Goal: Information Seeking & Learning: Learn about a topic

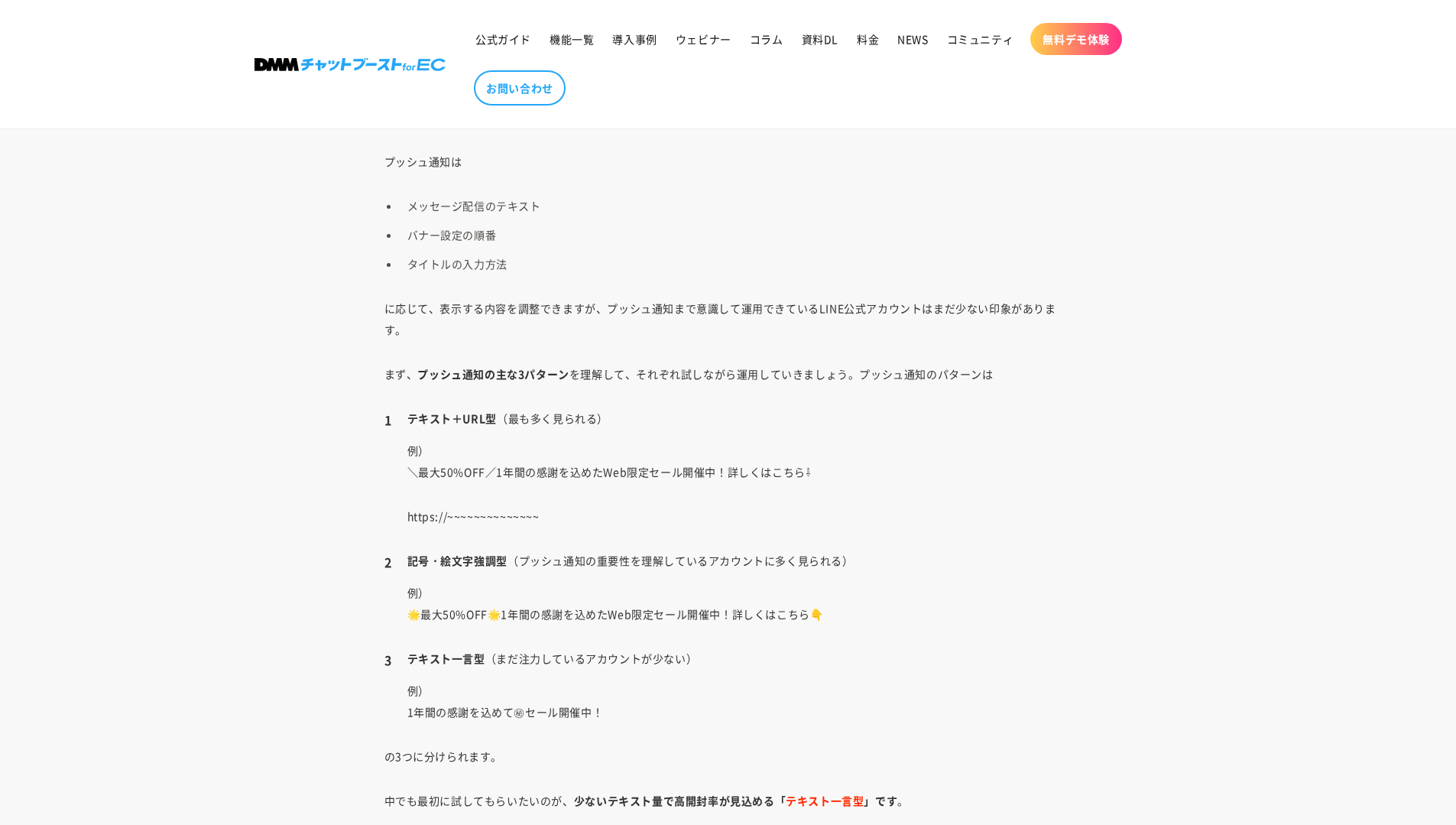
scroll to position [2688, 0]
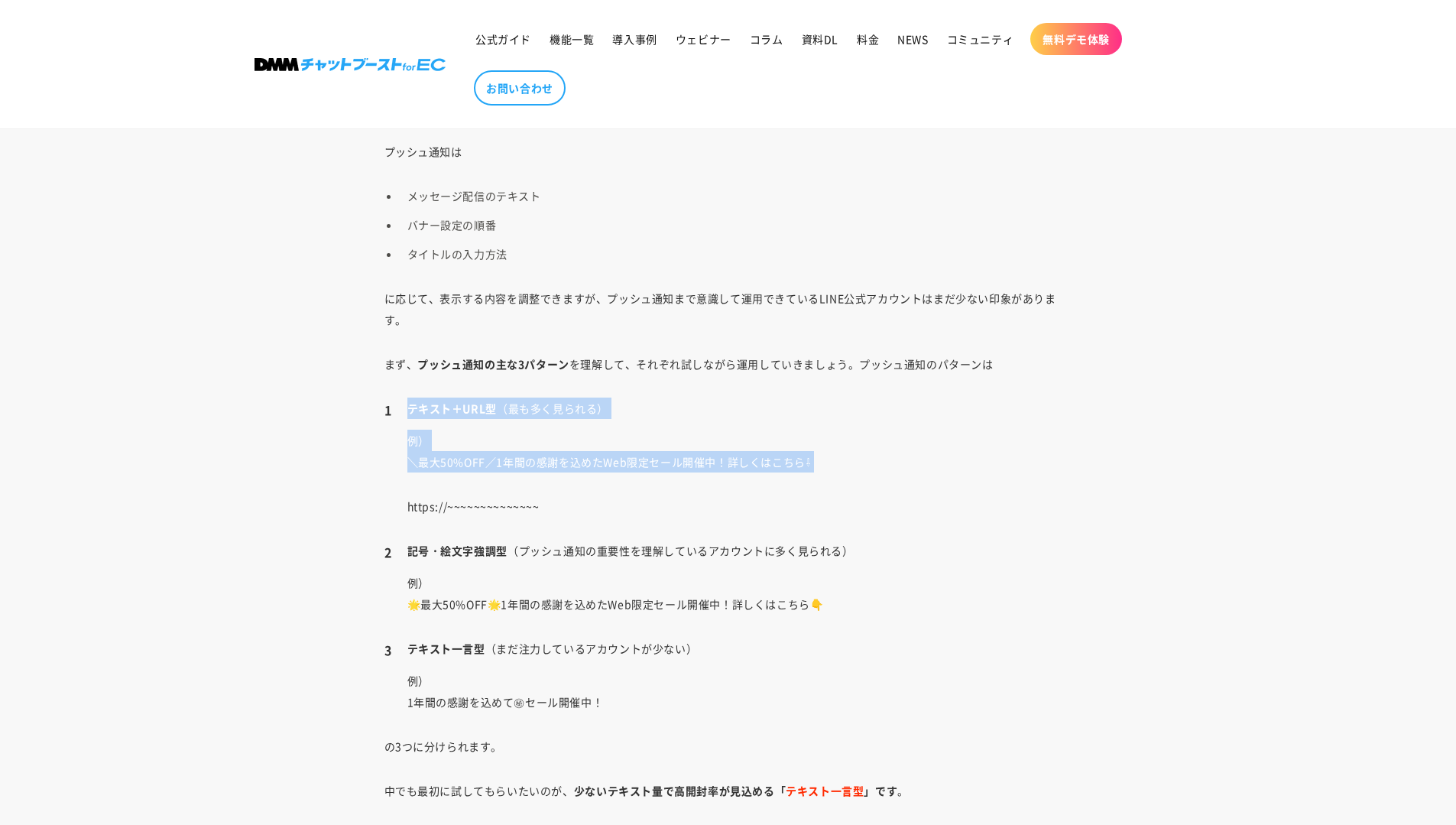
drag, startPoint x: 401, startPoint y: 412, endPoint x: 917, endPoint y: 482, distance: 520.7
click at [917, 482] on li "テキスト＋URL型 （最も多く見られる） 例） ＼最大50%OFF／1年間の感謝を込めたWeb限定セール開催中！詳しくはこちら⇩ https://~~~~~~…" at bounding box center [728, 457] width 688 height 119
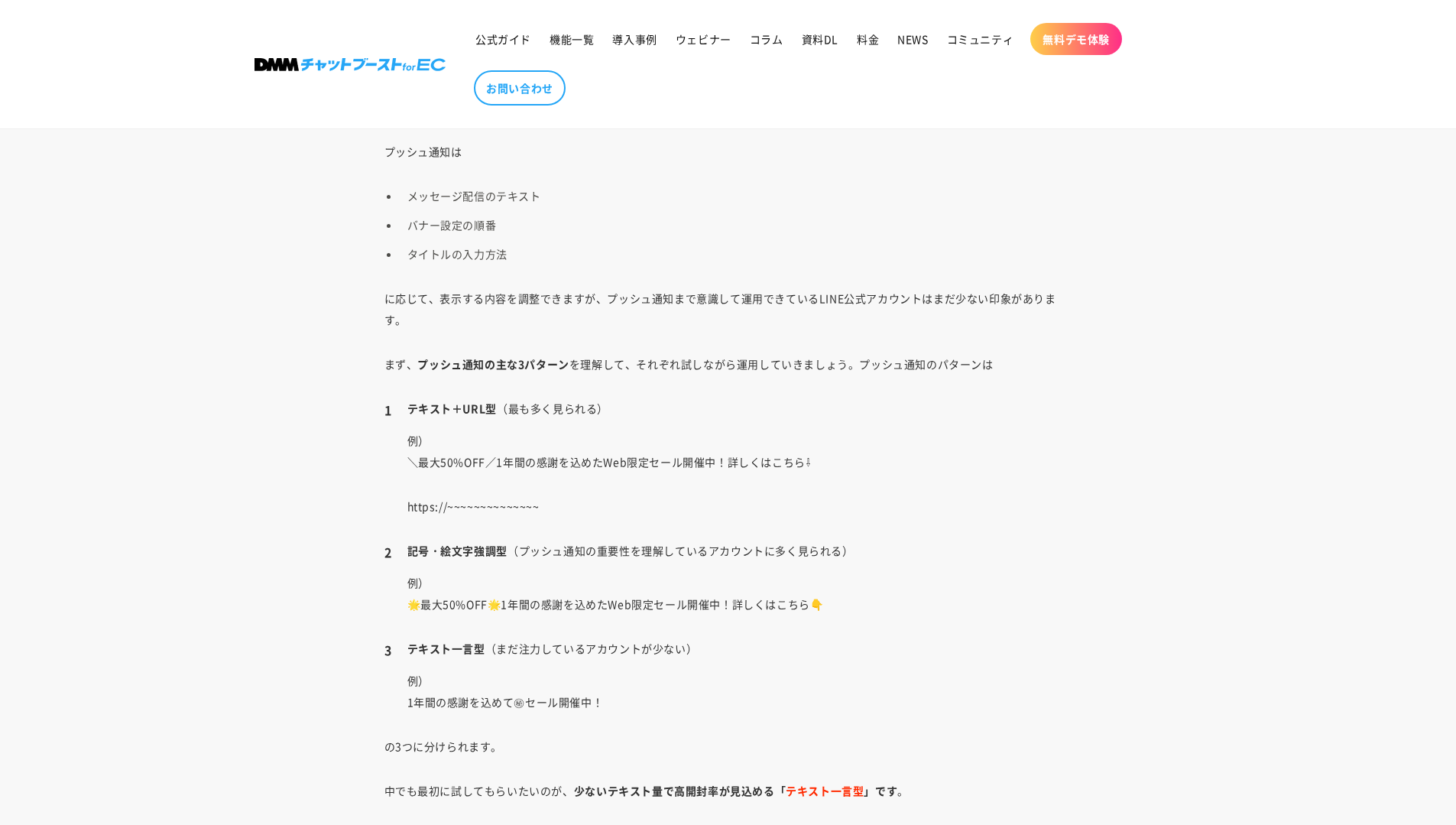
click at [973, 503] on p "https://~~~~~~~~~~~~~~" at bounding box center [740, 505] width 665 height 21
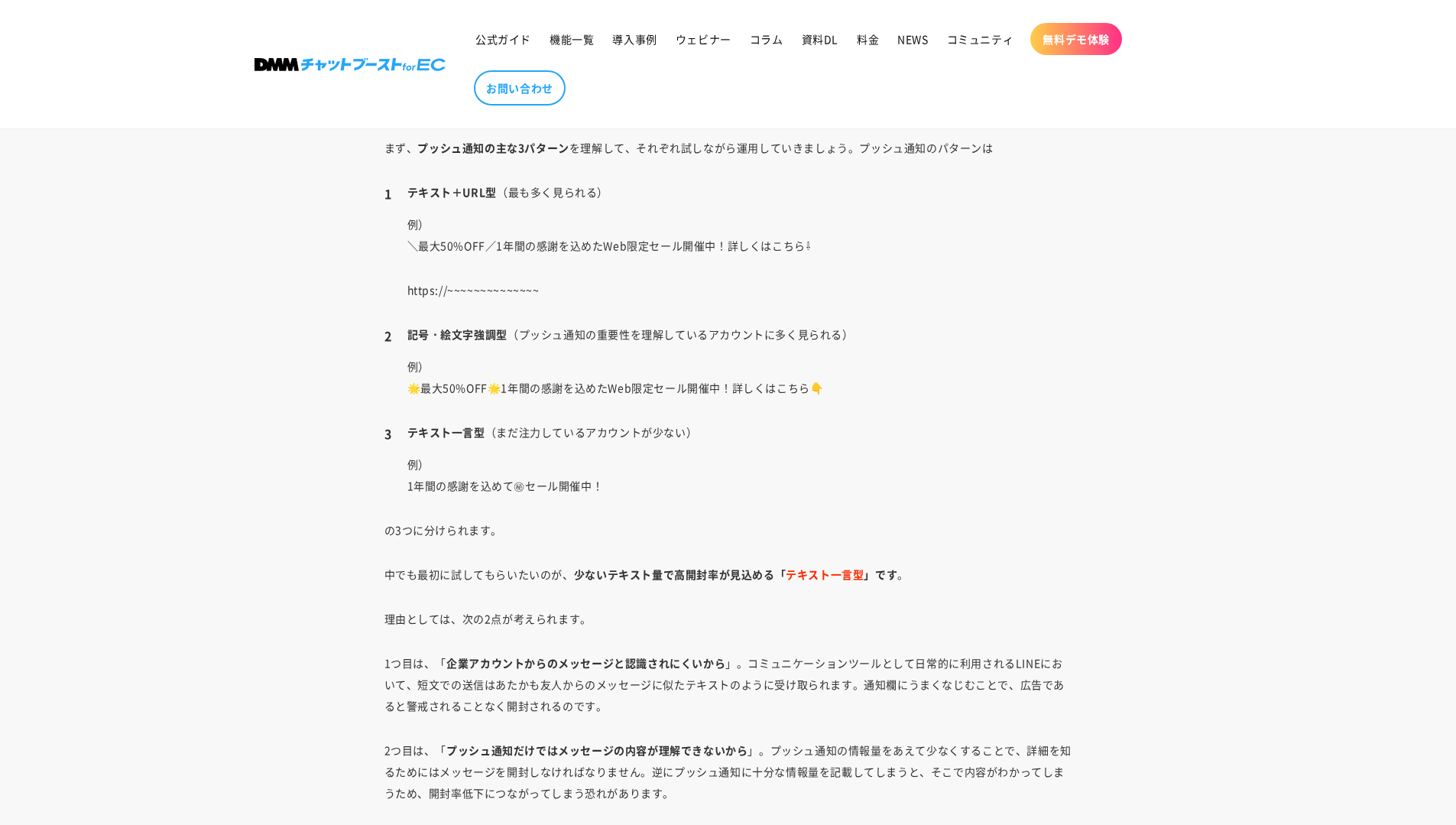
scroll to position [2975, 0]
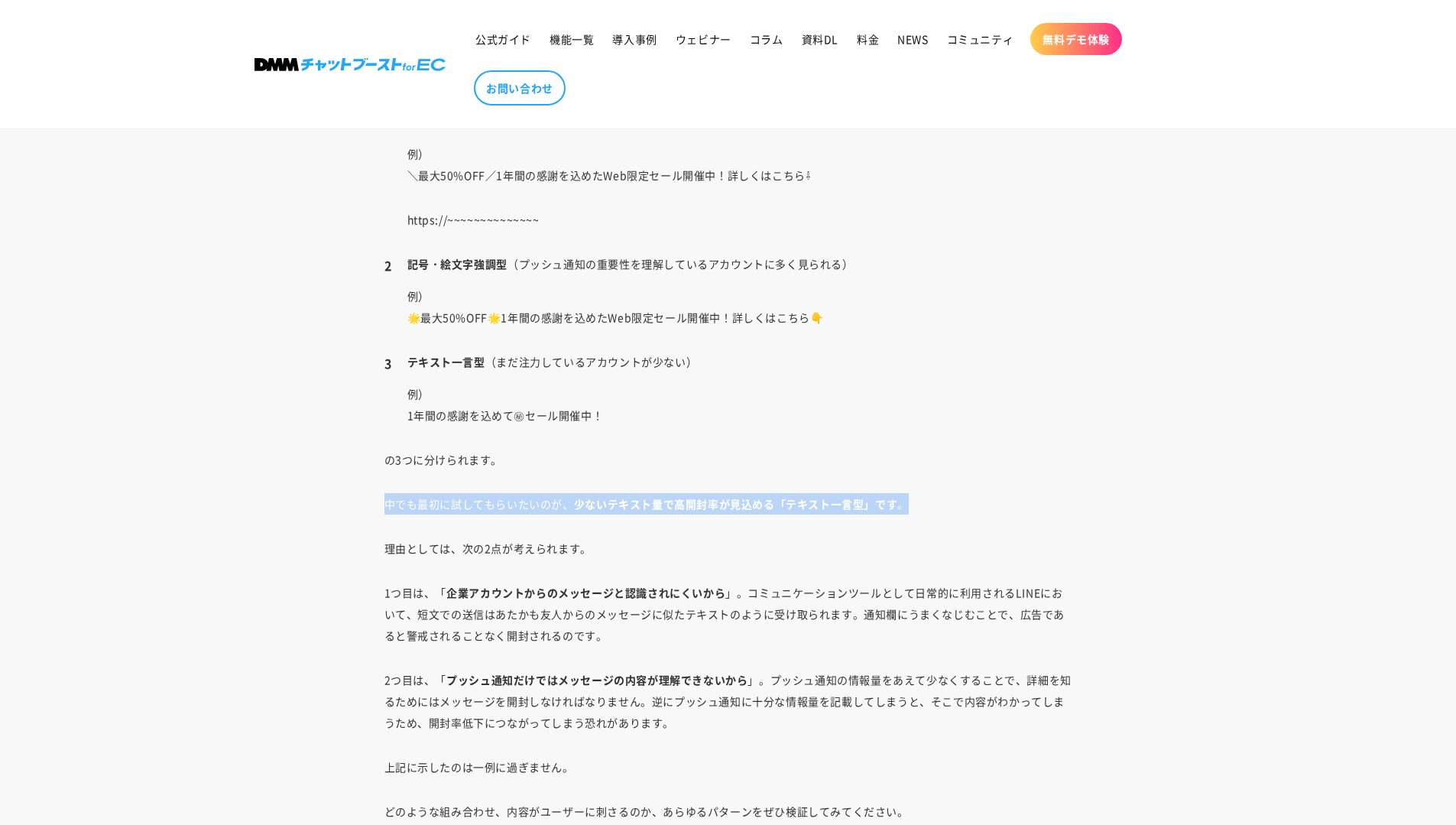
drag, startPoint x: 949, startPoint y: 484, endPoint x: 1077, endPoint y: 496, distance: 128.6
click at [1077, 496] on div "LINE公式アカウントのプッシュ通知機能について、実際どのように活用できるのか完全に理解できている方は少ないのではないでしょうか。 LINE公式アカウント に…" at bounding box center [728, 486] width 765 height 4992
click at [711, 529] on div "LINE公式アカウントのプッシュ通知機能について、実際どのように活用できるのか完全に理解できている方は少ないのではないでしょうか。 LINE公式アカウント に…" at bounding box center [728, 486] width 765 height 4992
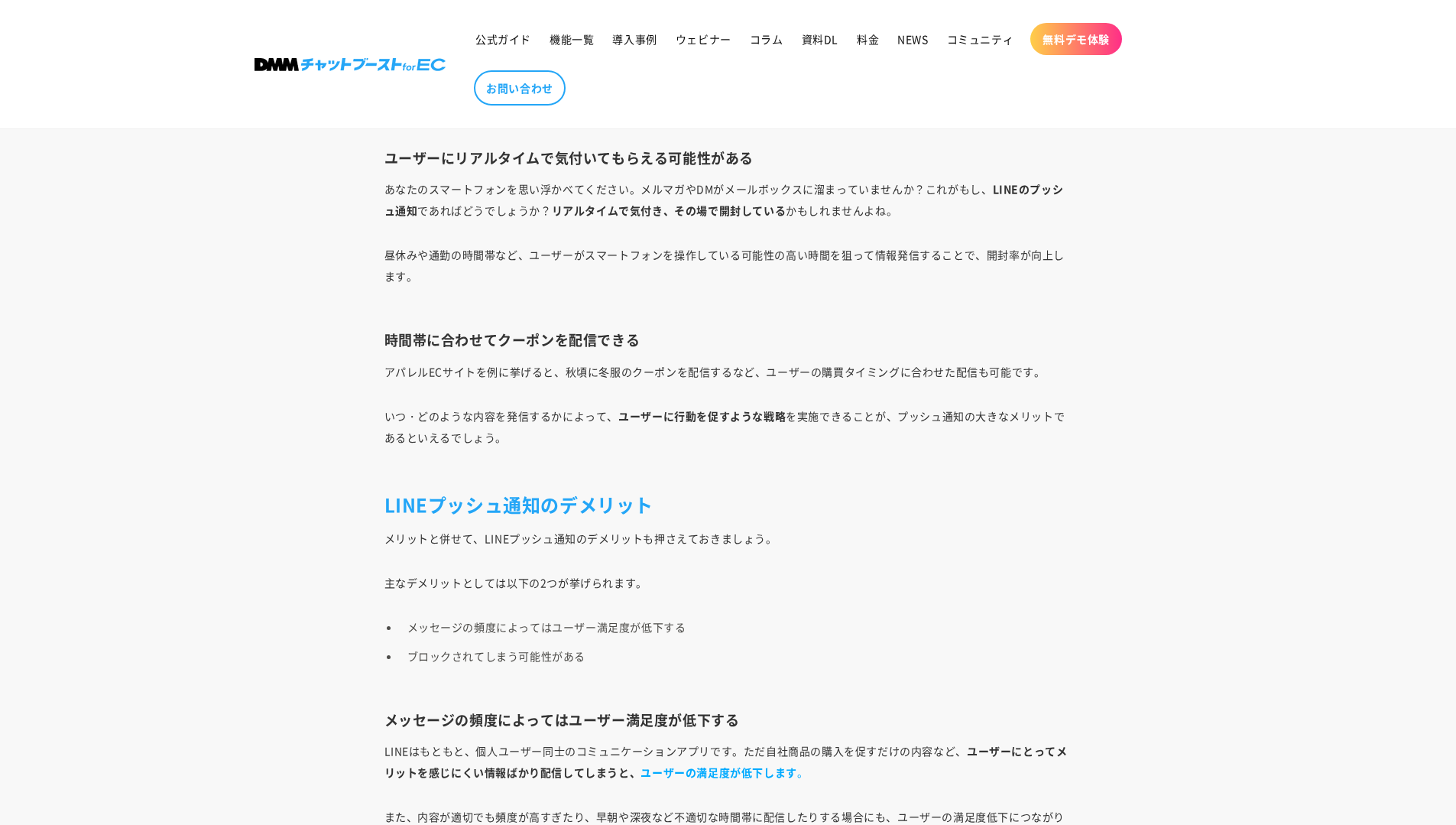
scroll to position [4114, 0]
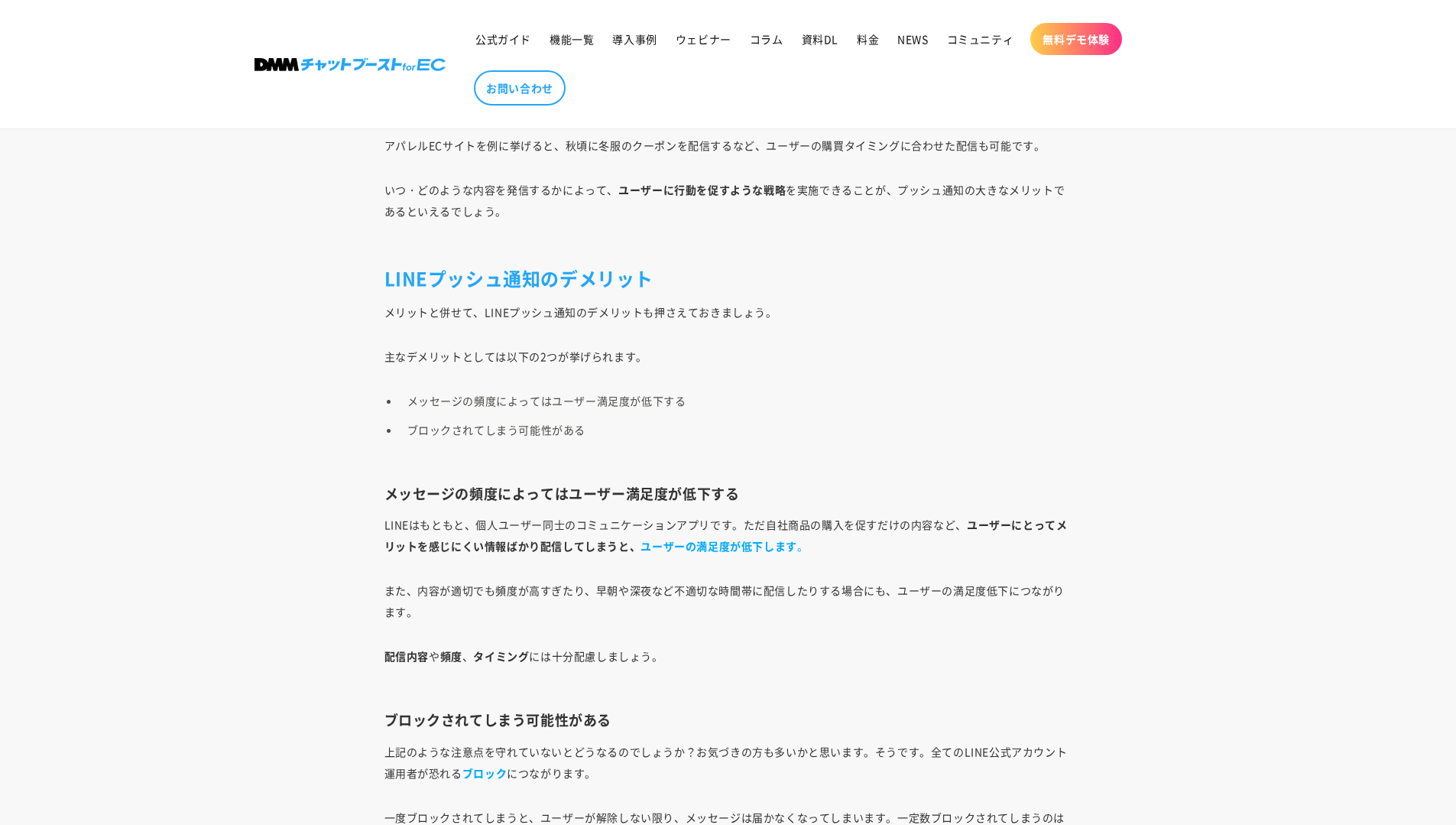
click at [484, 392] on li "メッセージの頻度によってはユーザー満足度が低下する" at bounding box center [736, 400] width 673 height 21
drag, startPoint x: 669, startPoint y: 429, endPoint x: 236, endPoint y: 396, distance: 434.3
click at [794, 407] on li "メッセージの頻度によってはユーザー満足度が低下する" at bounding box center [736, 400] width 673 height 21
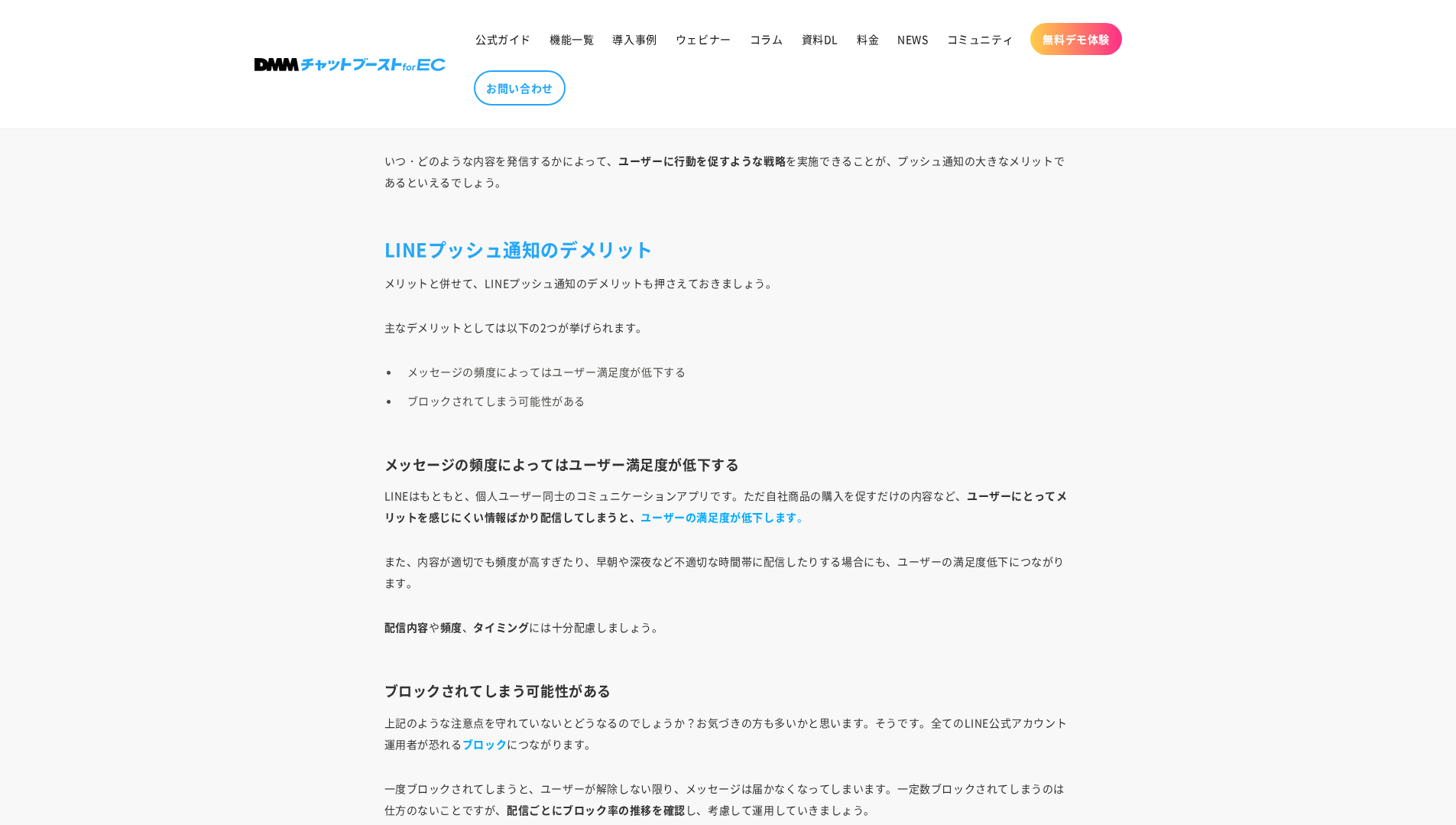
scroll to position [4234, 0]
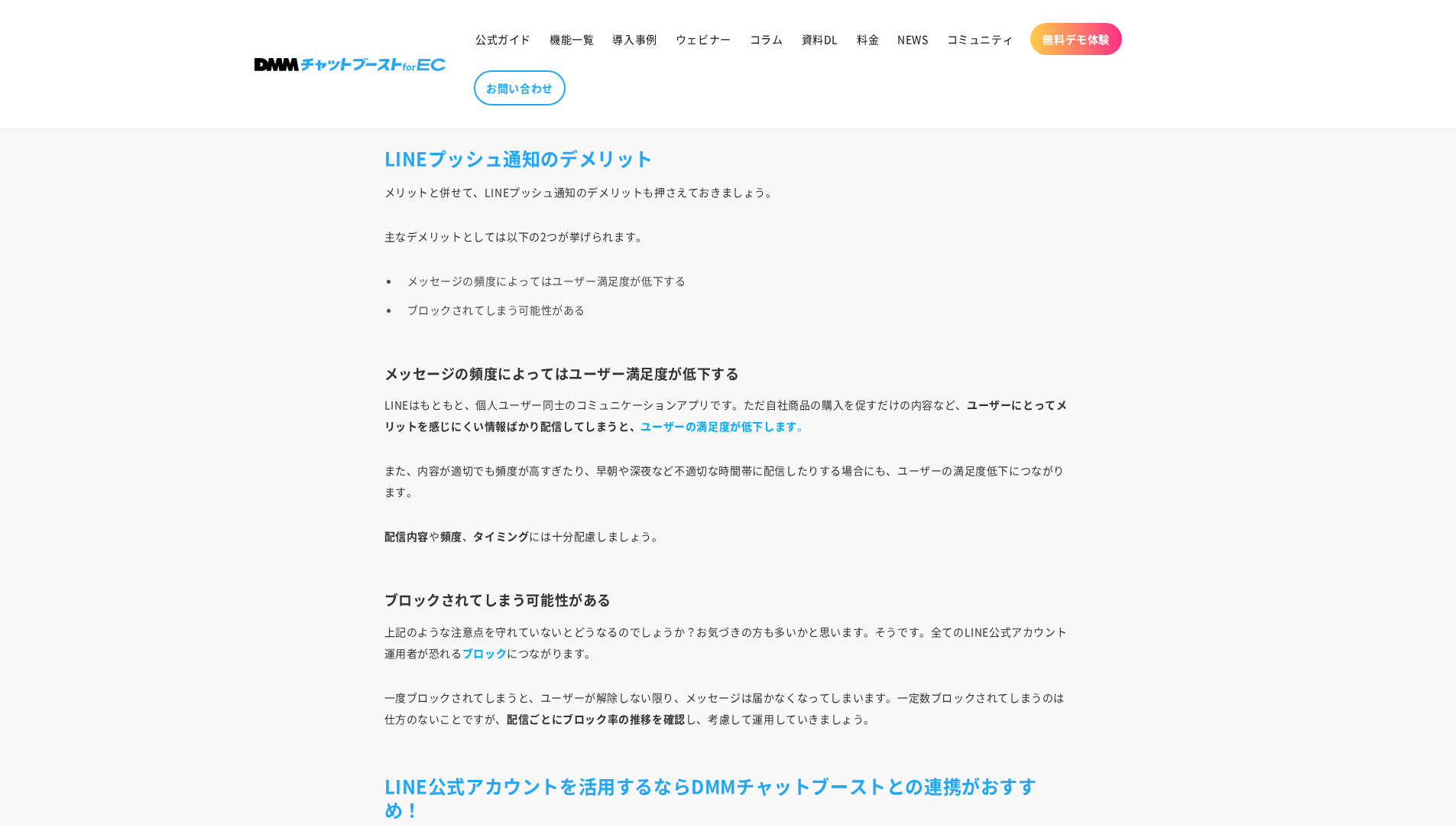
click at [894, 565] on p "配信内容 や 頻度 、 タイミング には十分配慮しましょう。" at bounding box center [728, 547] width 688 height 43
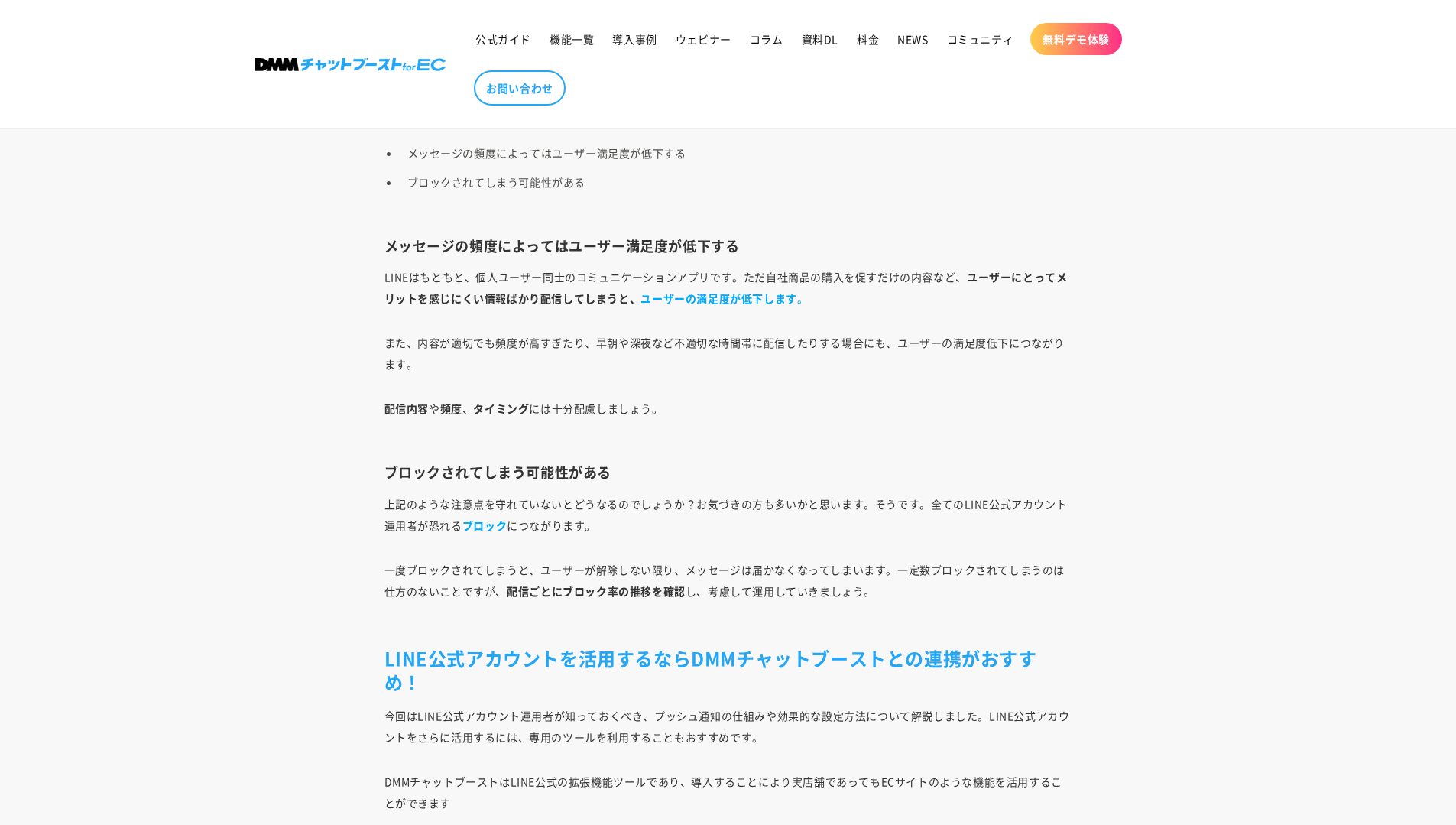
scroll to position [4382, 0]
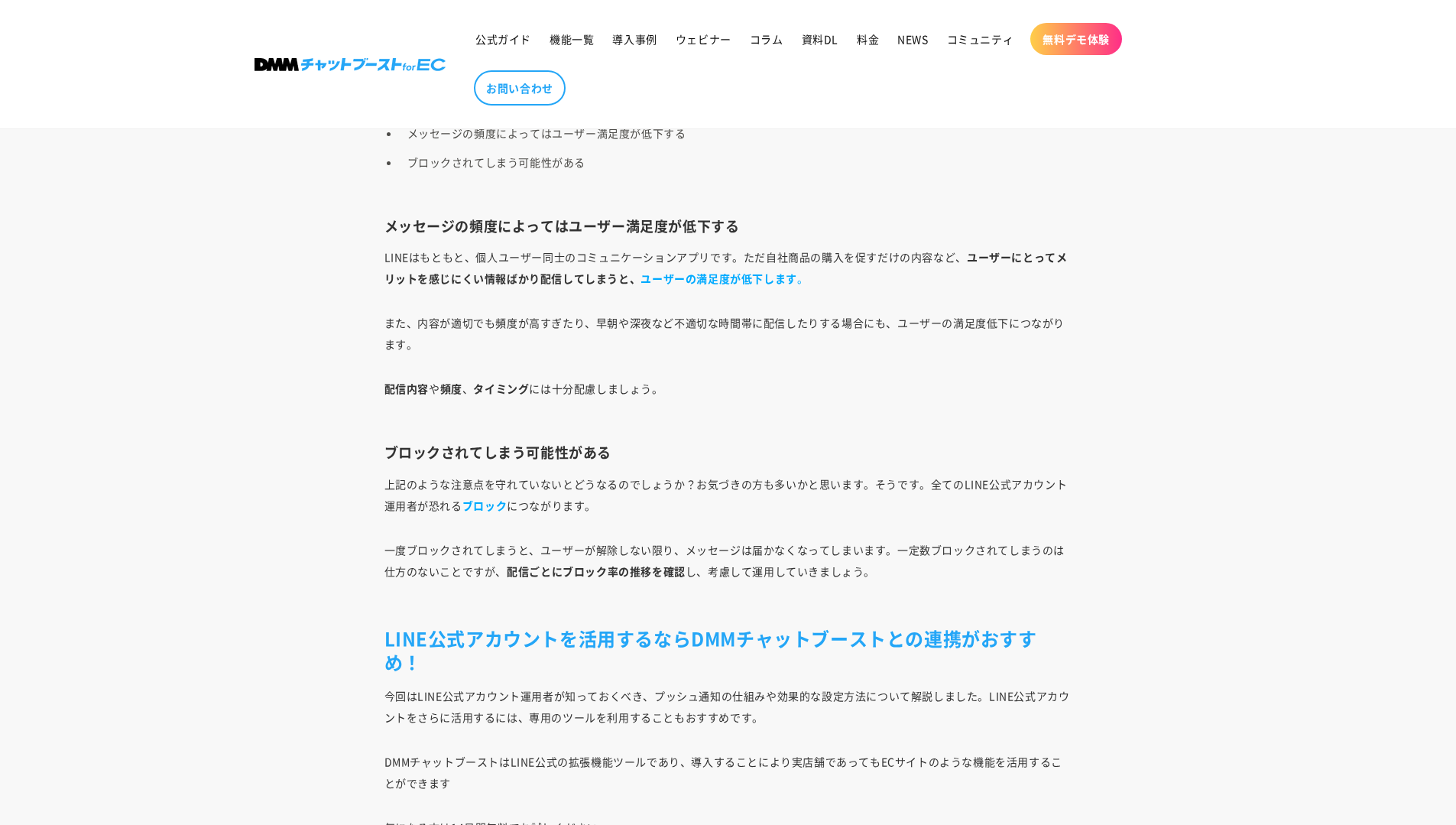
click at [783, 516] on p "上記のような注意点を守れていないとどうなるのでしょうか？お気づきの方も多いかと思います。そうです。全てのLINE公式アカウント運用者が恐れる ブロック につな…" at bounding box center [728, 494] width 688 height 43
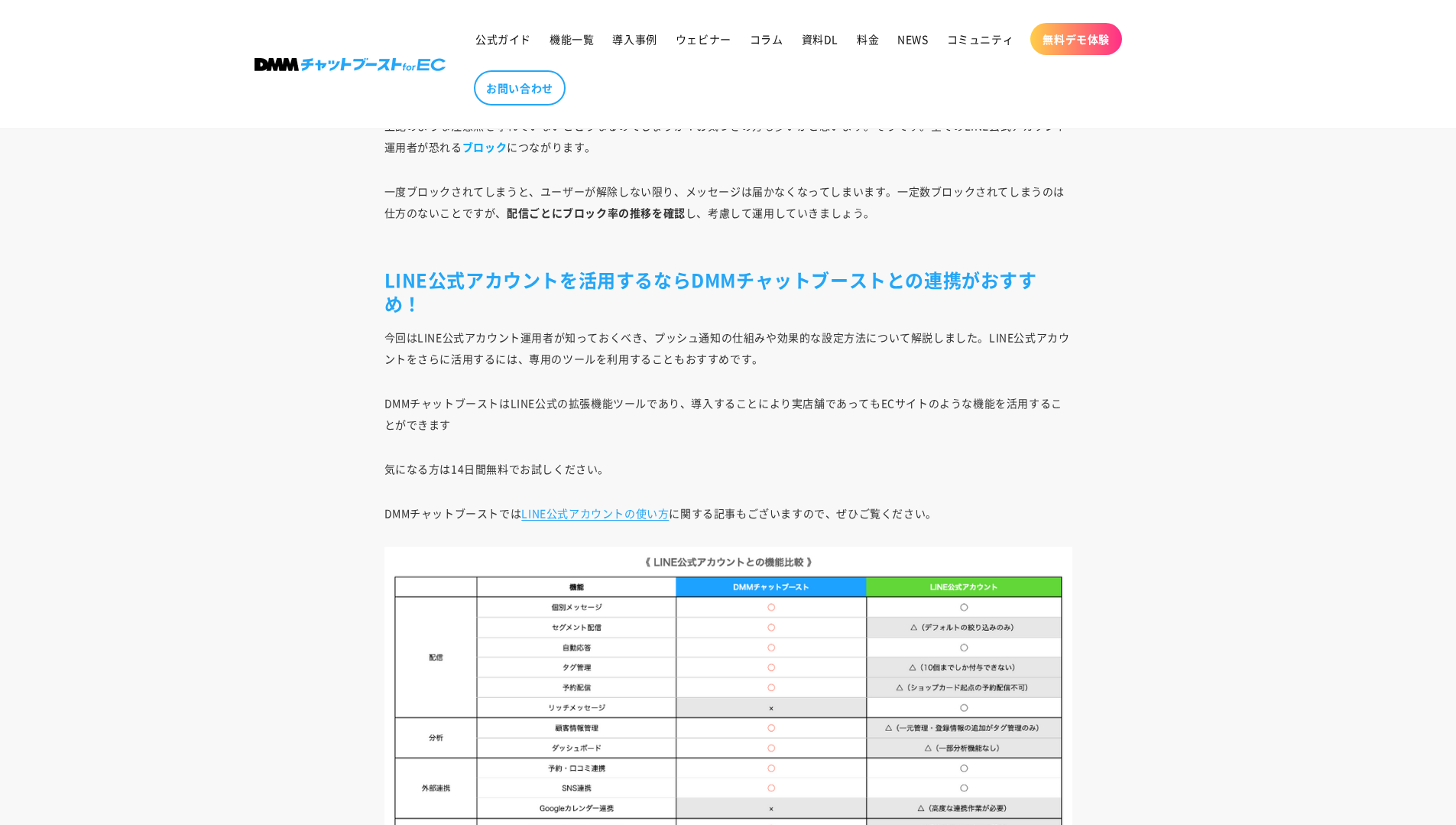
click at [524, 360] on p "今回はLINE公式アカウント運用者が知っておくべき、プッシュ通知の仕組みや効果的な設定方法について解説しました。LINE公式アカウントをさらに活用するには、専…" at bounding box center [728, 347] width 688 height 43
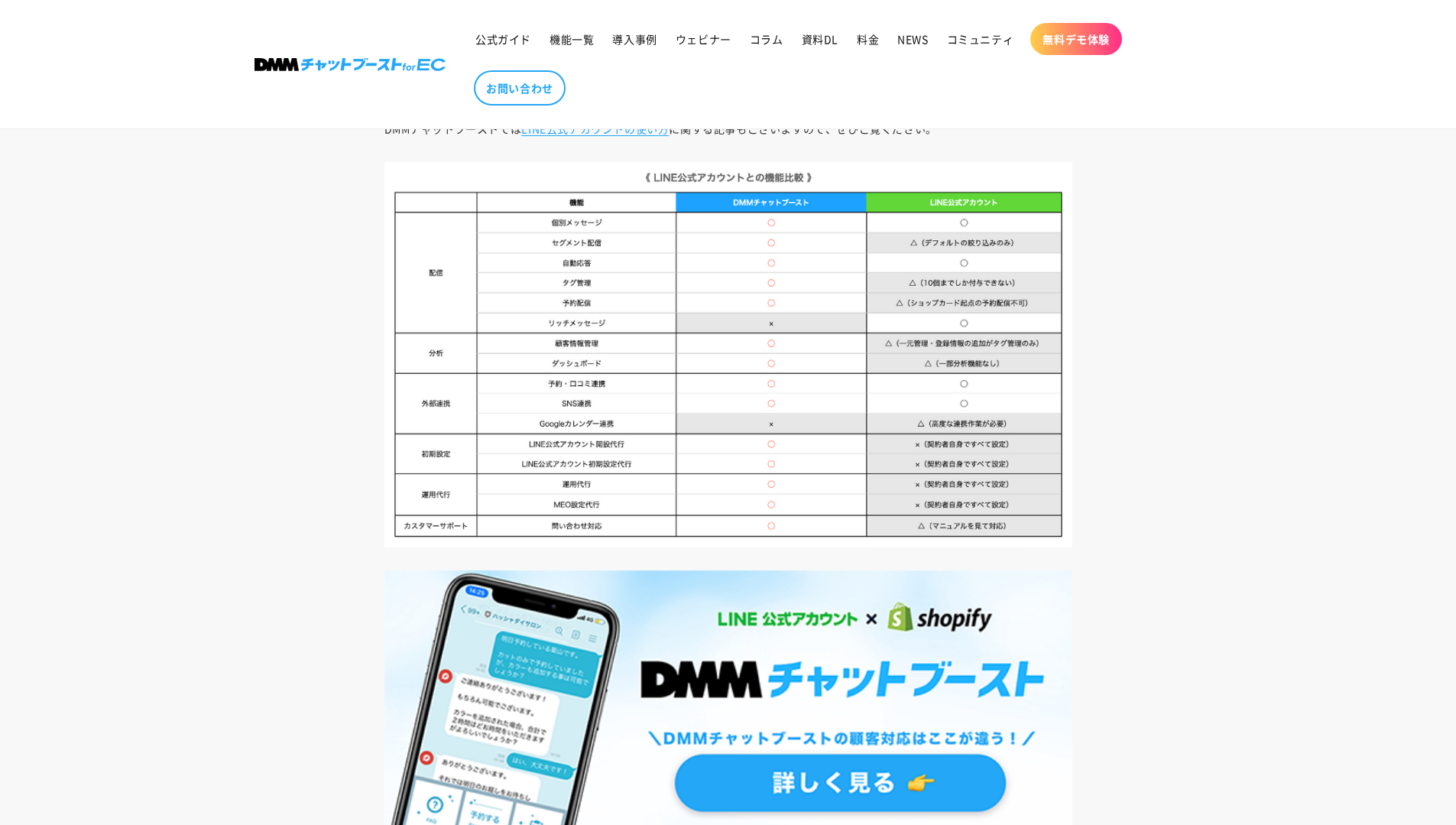
scroll to position [5217, 0]
